Goal: Complete application form: Complete application form

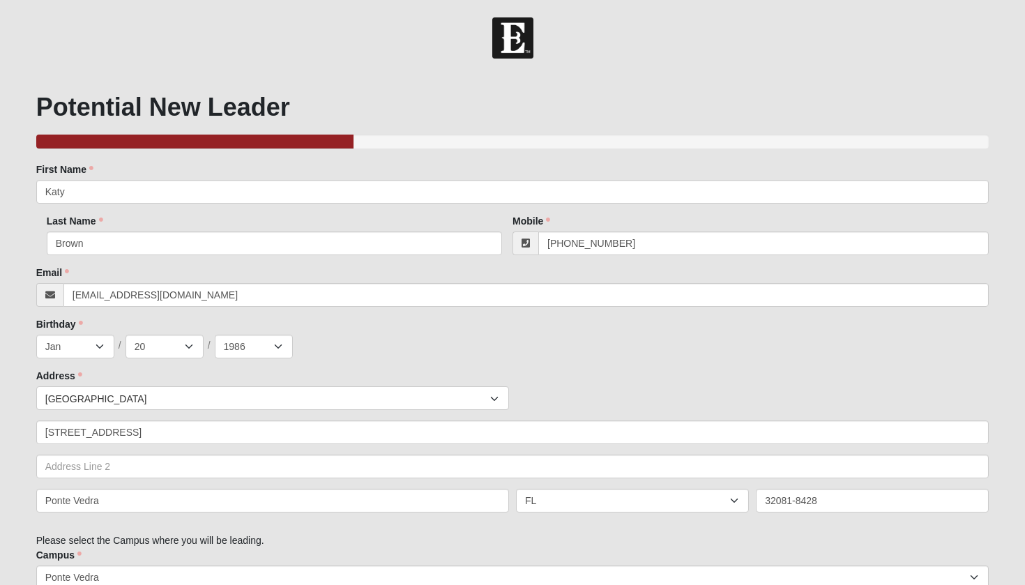
select select "16"
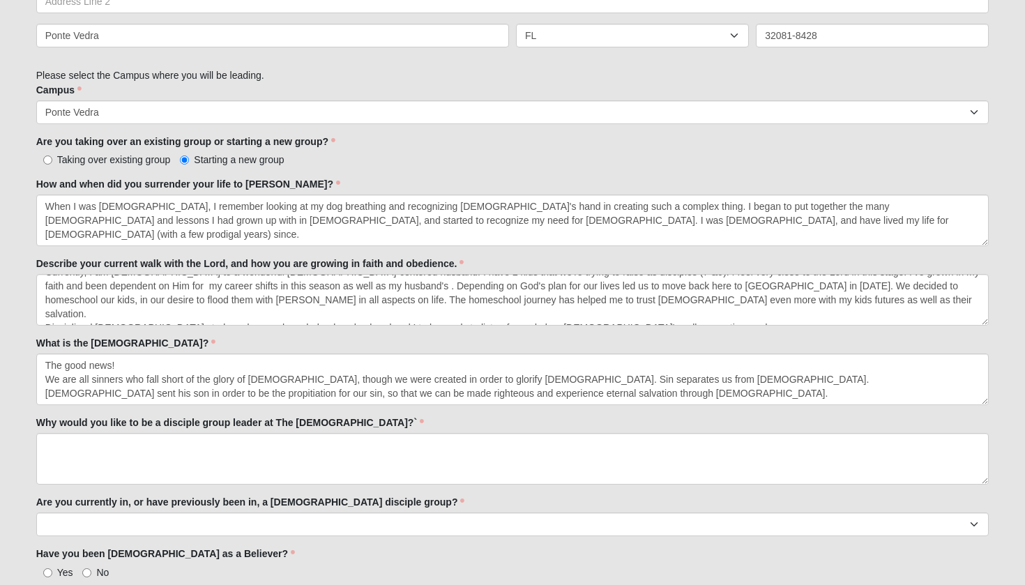
scroll to position [466, 0]
type textarea "The good news! We are all sinners who fall short of the glory of [DEMOGRAPHIC_D…"
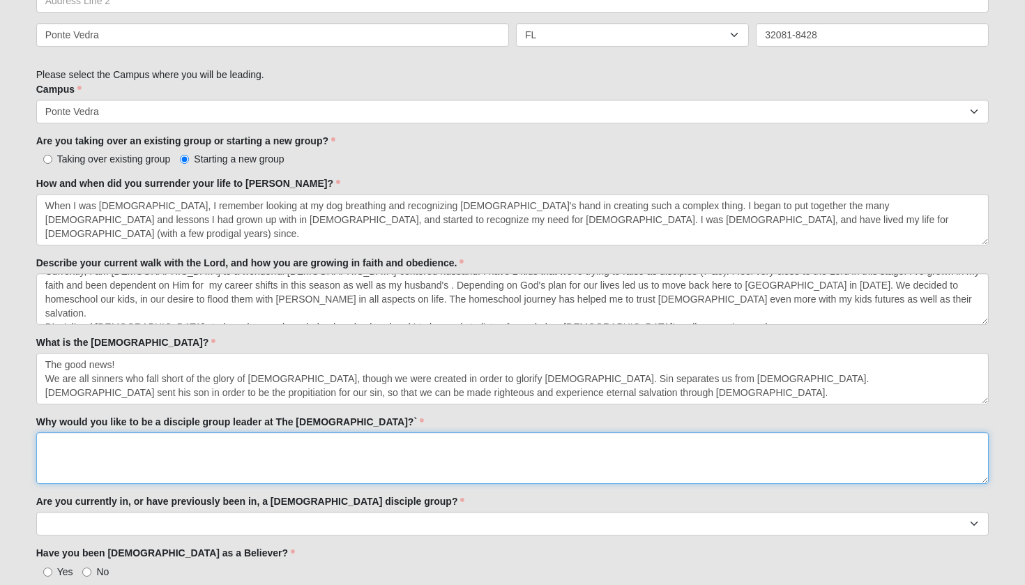
click at [257, 466] on textarea "Why would you like to be a disciple group leader at The [DEMOGRAPHIC_DATA]?`" at bounding box center [513, 459] width 954 height 52
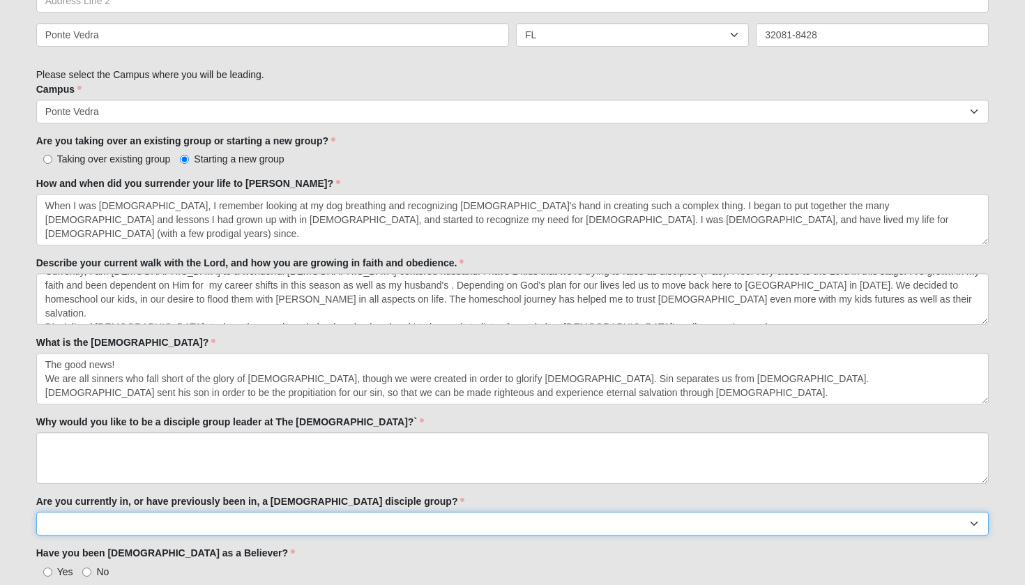
select select "Yes"
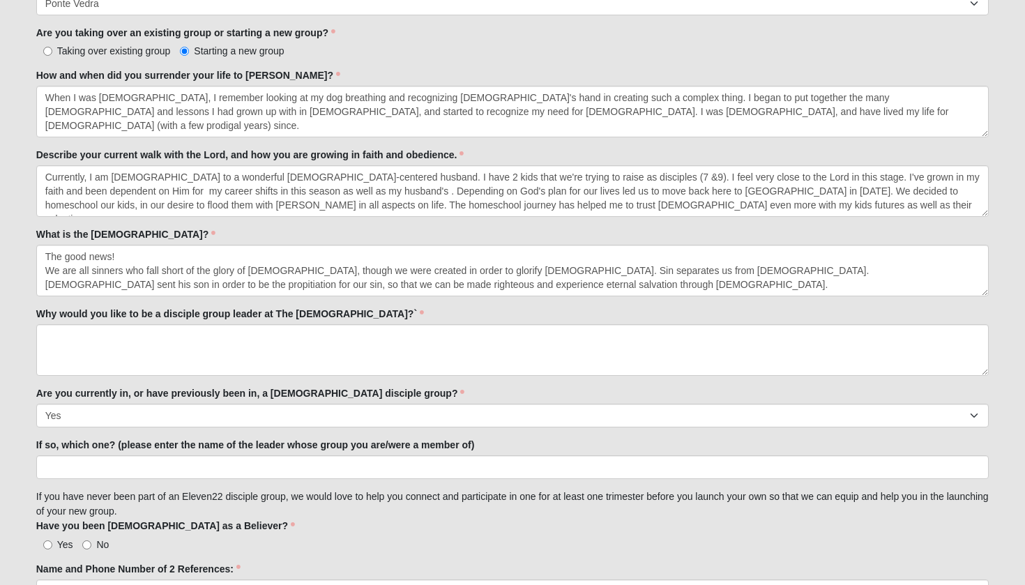
scroll to position [681, 0]
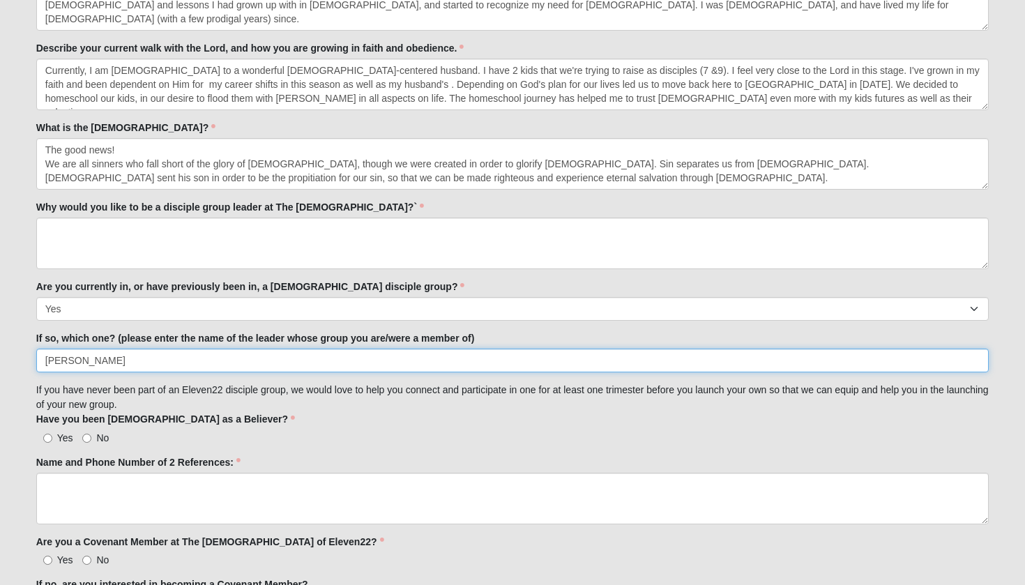
type input "[PERSON_NAME]"
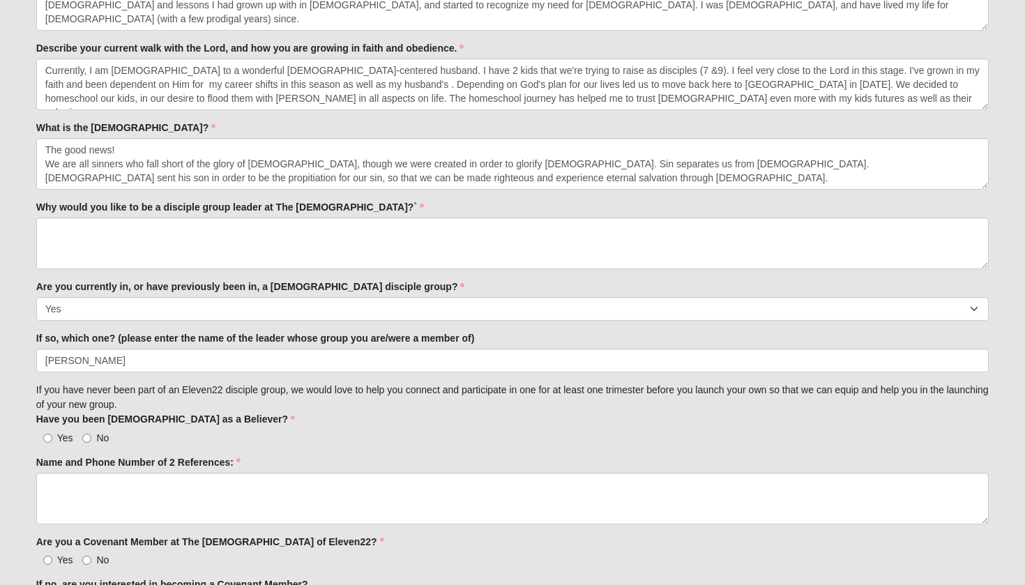
click at [47, 438] on input "Yes" at bounding box center [47, 438] width 9 height 9
radio input "true"
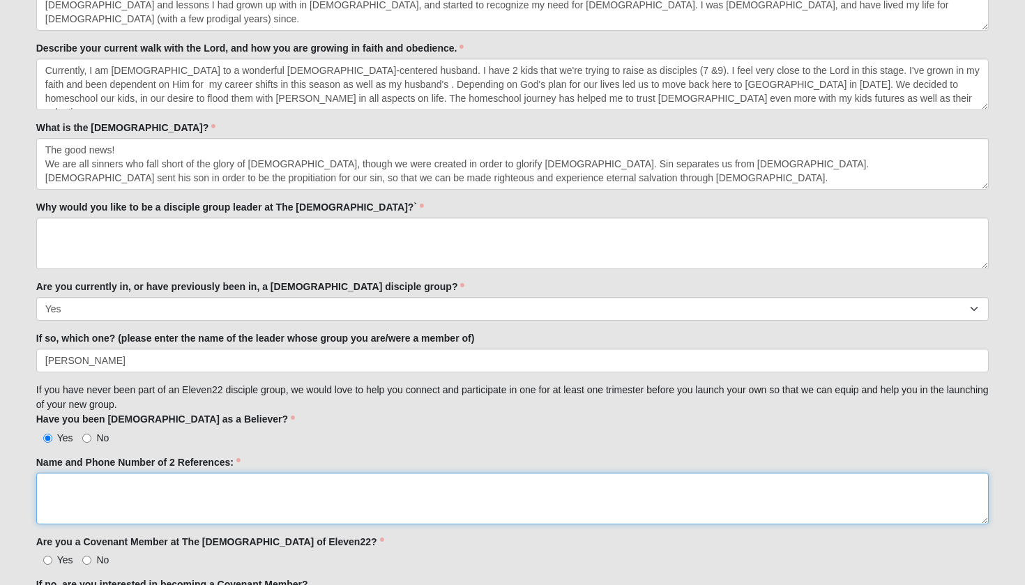
click at [78, 490] on textarea "Name and Phone Number of 2 References:" at bounding box center [513, 499] width 954 height 52
click at [85, 495] on textarea "[PERSON_NAME] [PHONE_NUMBER] [PERSON_NAME] and [PERSON_NAME]- [PHONE_NUMBER]" at bounding box center [513, 499] width 954 height 52
type textarea "[PERSON_NAME] [PHONE_NUMBER] [PERSON_NAME]- [PHONE_NUMBER]"
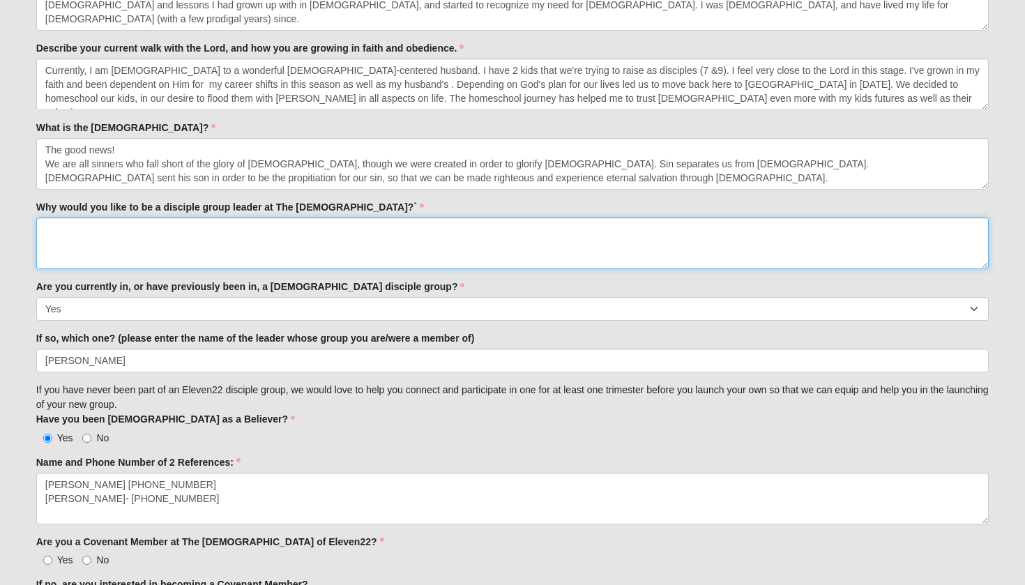
click at [102, 234] on textarea "Why would you like to be a disciple group leader at The [DEMOGRAPHIC_DATA]?`" at bounding box center [513, 244] width 954 height 52
type textarea "W"
click at [805, 229] on textarea "I personally have a heart for the 18-25 age group. It was during this time in c…" at bounding box center [513, 244] width 954 height 52
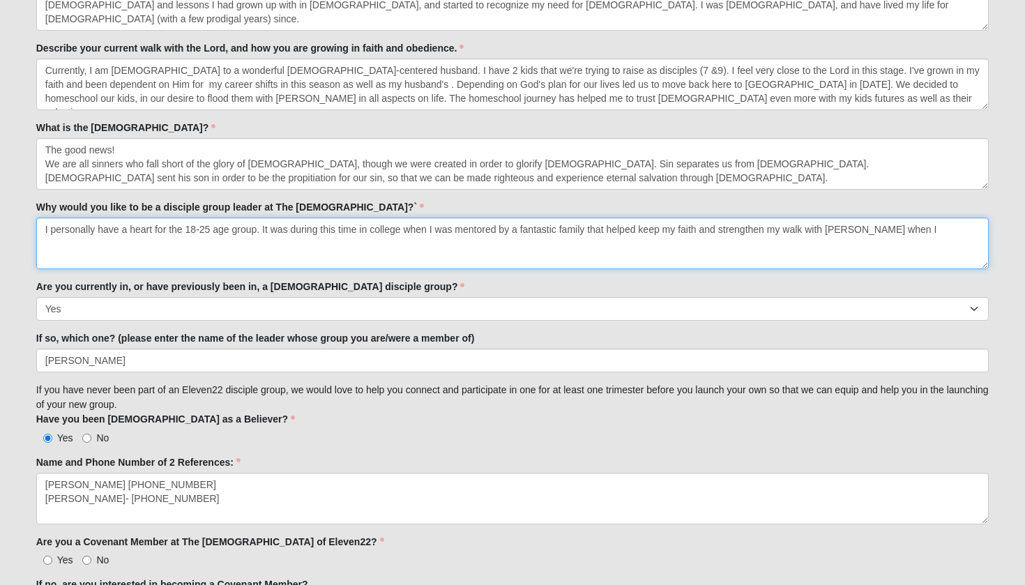
click at [930, 236] on textarea "I personally have a heart for the 18-25 age group. It was during this time in c…" at bounding box center [513, 244] width 954 height 52
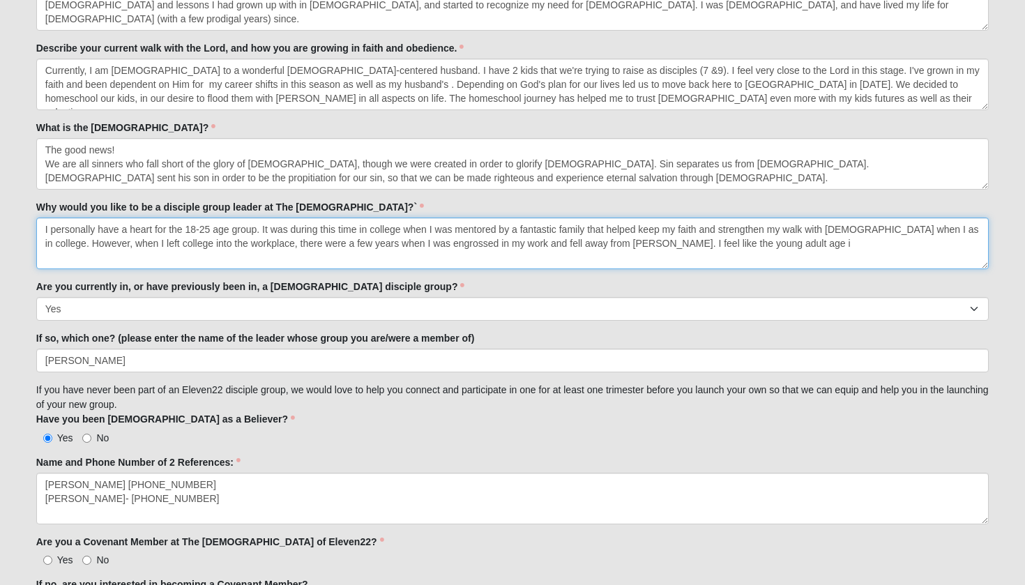
click at [623, 245] on textarea "I personally have a heart for the 18-25 age group. It was during this time in c…" at bounding box center [513, 244] width 954 height 52
drag, startPoint x: 179, startPoint y: 257, endPoint x: 41, endPoint y: 260, distance: 137.5
click at [41, 260] on textarea "I personally have a heart for the 18-25 age group. It was during this time in c…" at bounding box center [513, 244] width 954 height 52
click at [774, 250] on textarea "I personally have a heart for the 18-25 age group. It was during this time in c…" at bounding box center [513, 244] width 954 height 52
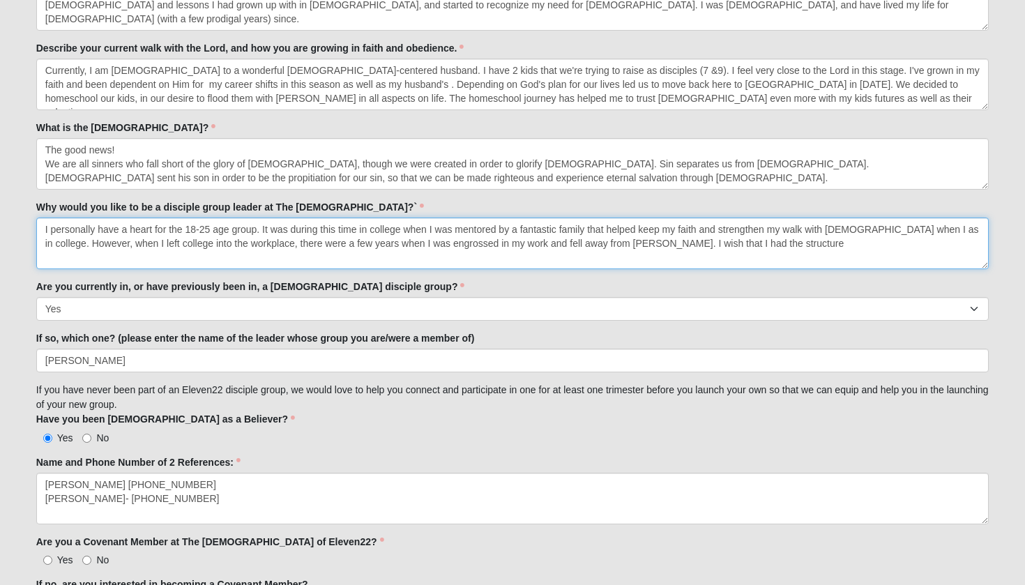
drag, startPoint x: 703, startPoint y: 247, endPoint x: 748, endPoint y: 246, distance: 44.7
click at [748, 246] on textarea "I personally have a heart for the 18-25 age group. It was during this time in c…" at bounding box center [513, 244] width 954 height 52
click at [746, 248] on textarea "I personally have a heart for the 18-25 age group. It was during this time in c…" at bounding box center [513, 244] width 954 height 52
click at [847, 241] on textarea "I personally have a heart for the 18-25 age group. It was during this time in c…" at bounding box center [513, 244] width 954 height 52
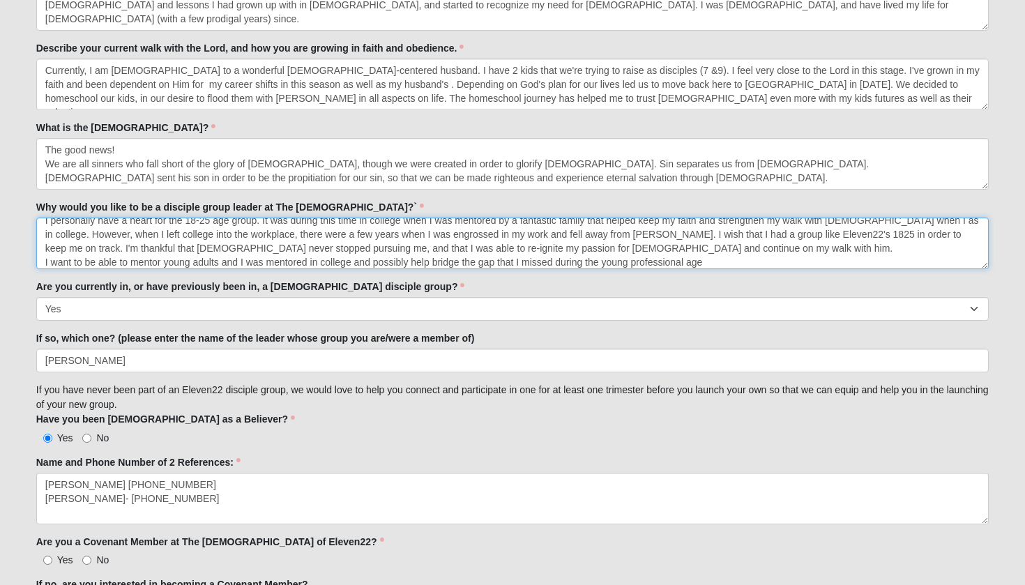
click at [238, 264] on textarea "I personally have a heart for the 18-25 age group. It was during this time in c…" at bounding box center [513, 244] width 954 height 52
click at [342, 264] on textarea "I personally have a heart for the 18-25 age group. It was during this time in c…" at bounding box center [513, 244] width 954 height 52
click at [714, 264] on textarea "I personally have a heart for the 18-25 age group. It was during this time in c…" at bounding box center [513, 244] width 954 height 52
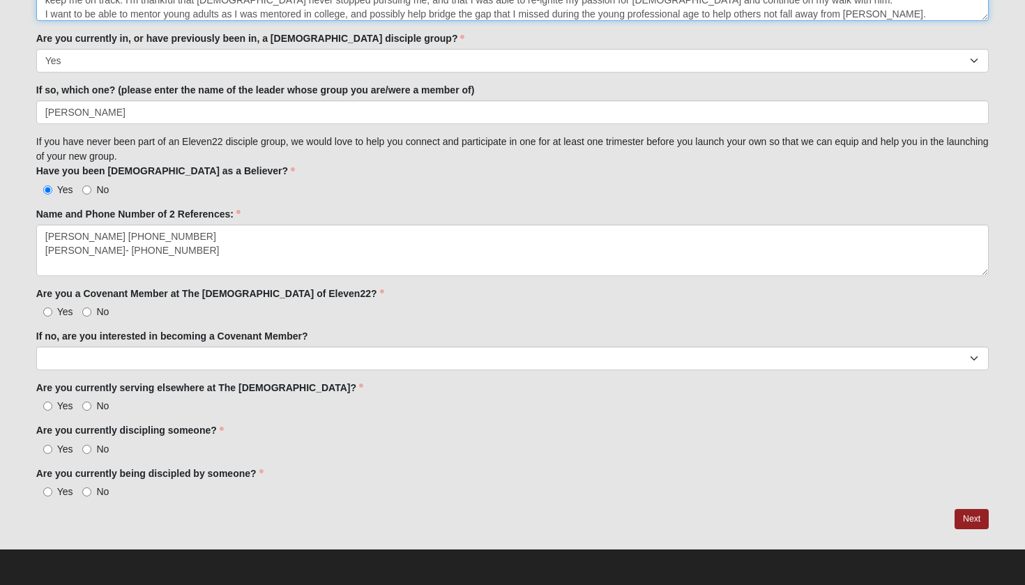
scroll to position [929, 0]
type textarea "I personally have a heart for the 18-25 age group. It was during this time in c…"
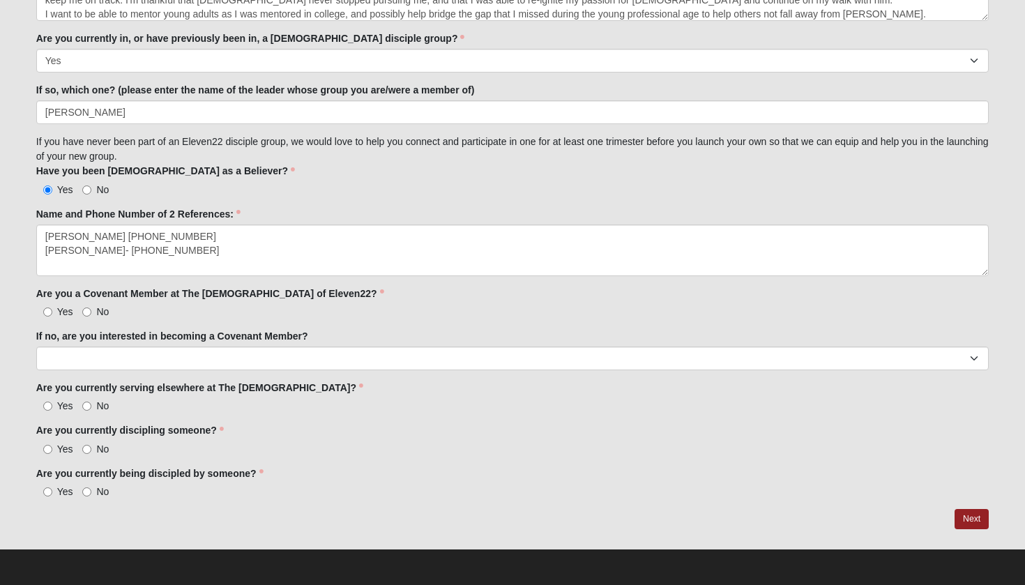
click at [52, 310] on label "Yes" at bounding box center [54, 312] width 37 height 14
click at [52, 310] on input "Yes" at bounding box center [47, 312] width 9 height 9
radio input "true"
click at [47, 406] on input "Yes" at bounding box center [47, 406] width 9 height 9
radio input "true"
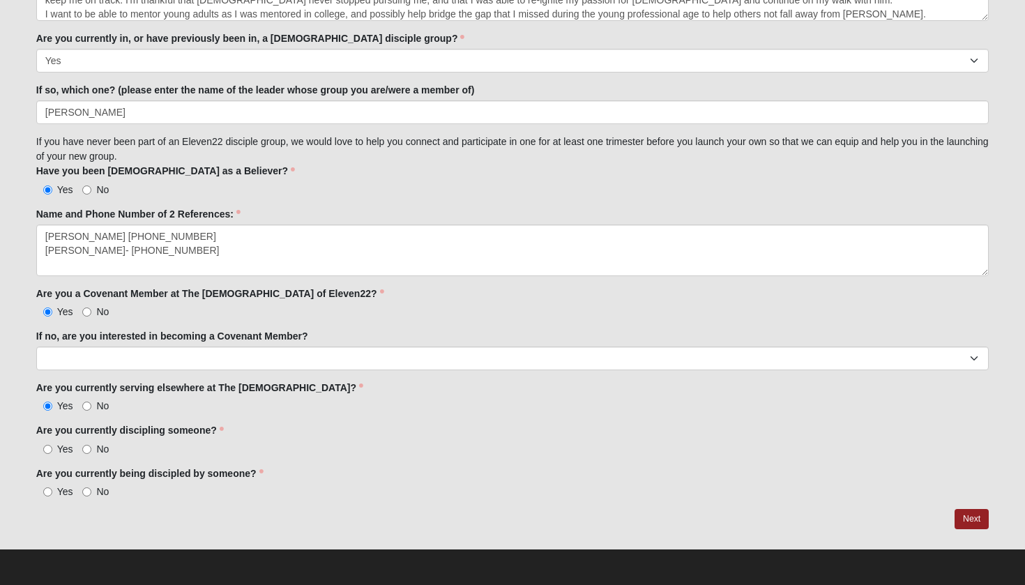
click at [47, 449] on input "Yes" at bounding box center [47, 449] width 9 height 9
radio input "true"
click at [49, 492] on input "Yes" at bounding box center [47, 492] width 9 height 9
radio input "true"
click at [975, 516] on link "Next" at bounding box center [972, 519] width 34 height 20
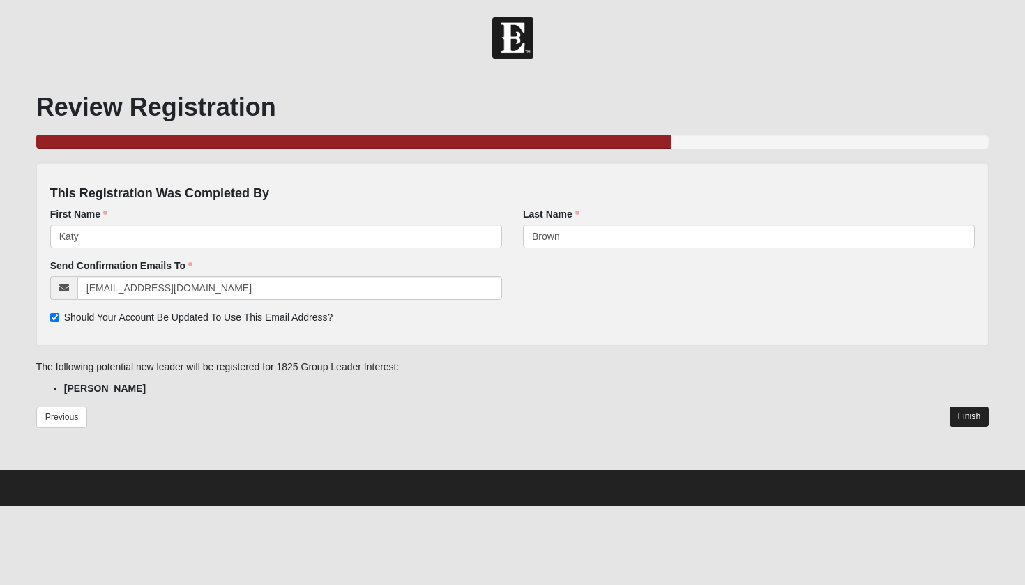
click at [975, 421] on link "Finish" at bounding box center [970, 417] width 40 height 20
